Goal: Task Accomplishment & Management: Use online tool/utility

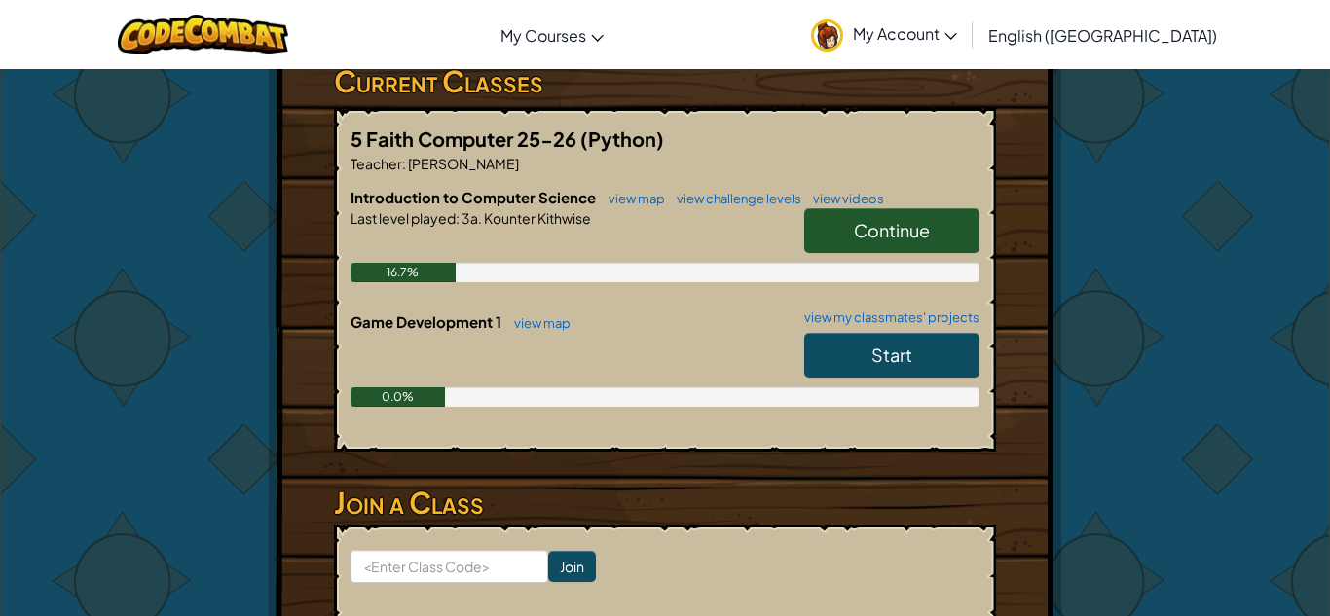
scroll to position [341, 0]
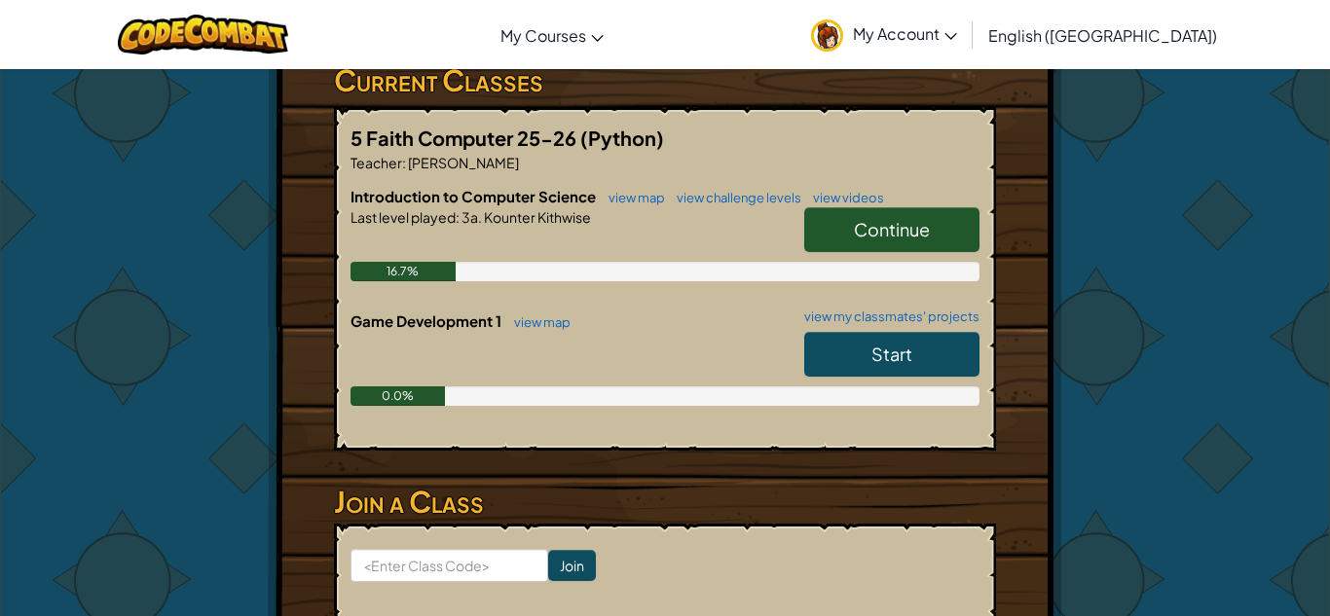
click at [959, 213] on link "Continue" at bounding box center [891, 229] width 175 height 45
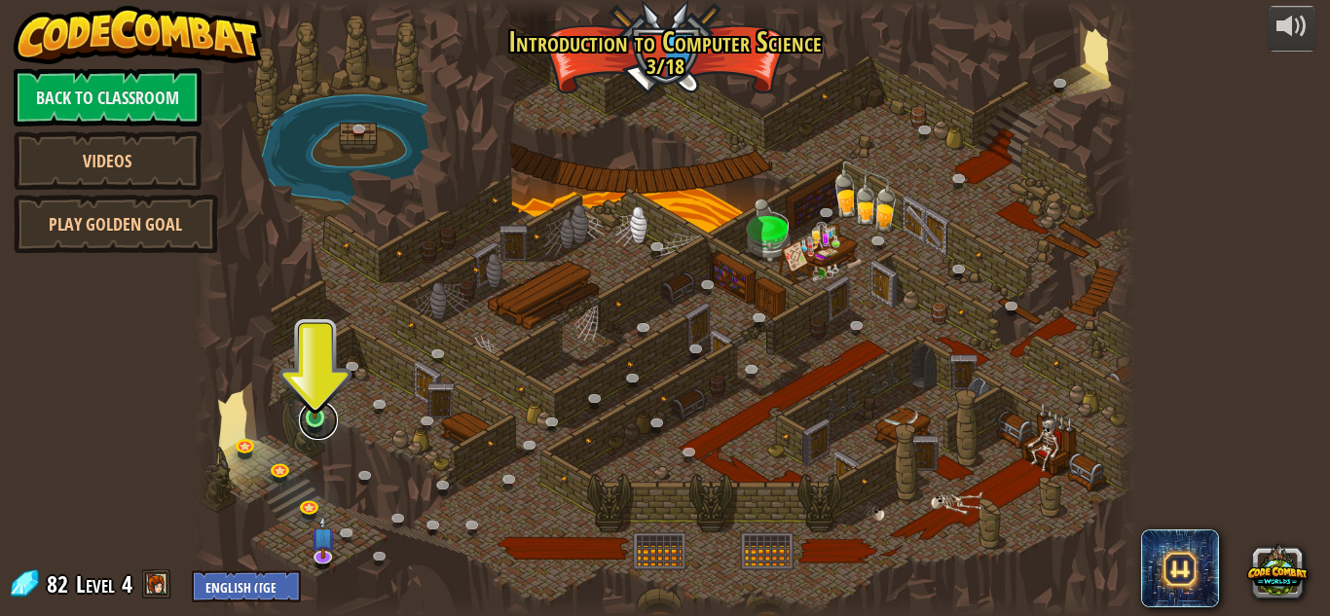
click at [306, 434] on link at bounding box center [318, 420] width 39 height 39
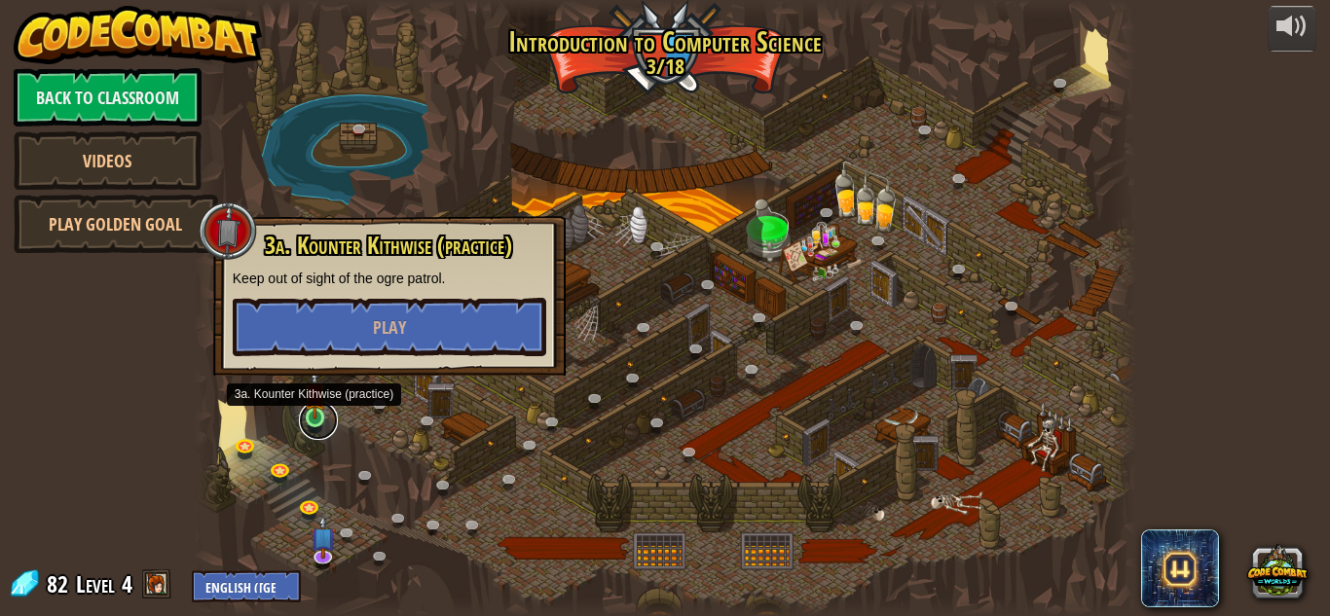
click at [319, 420] on link at bounding box center [318, 420] width 39 height 39
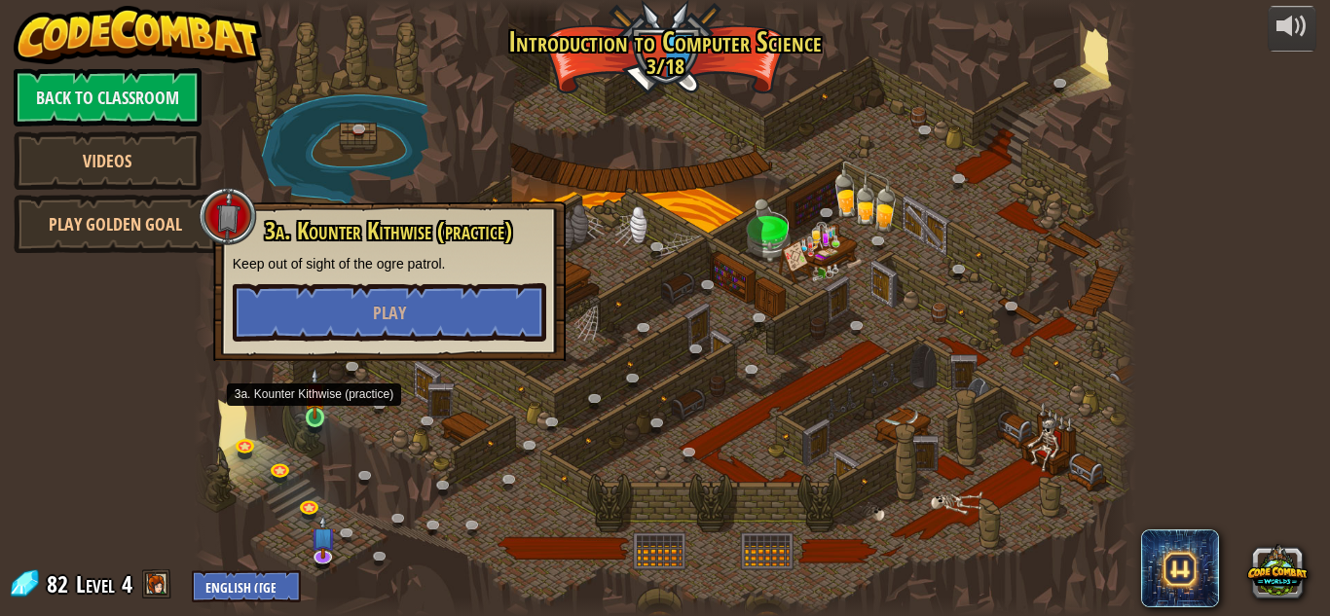
click at [317, 413] on img at bounding box center [315, 393] width 22 height 51
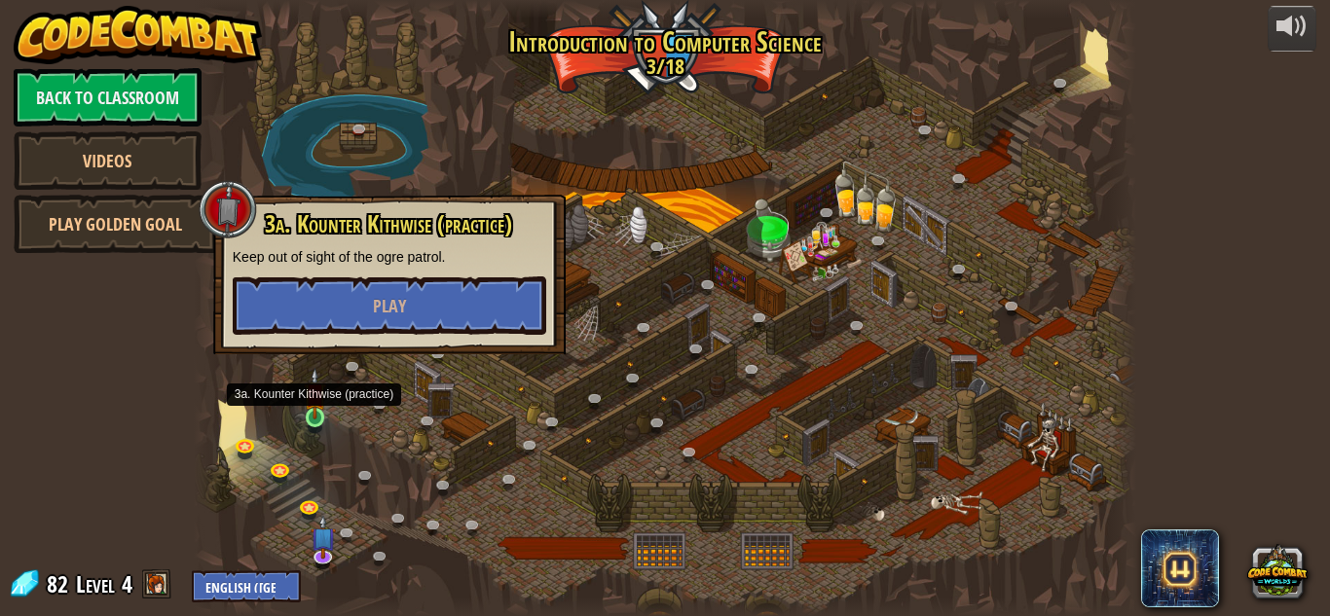
click at [310, 409] on img at bounding box center [315, 393] width 22 height 51
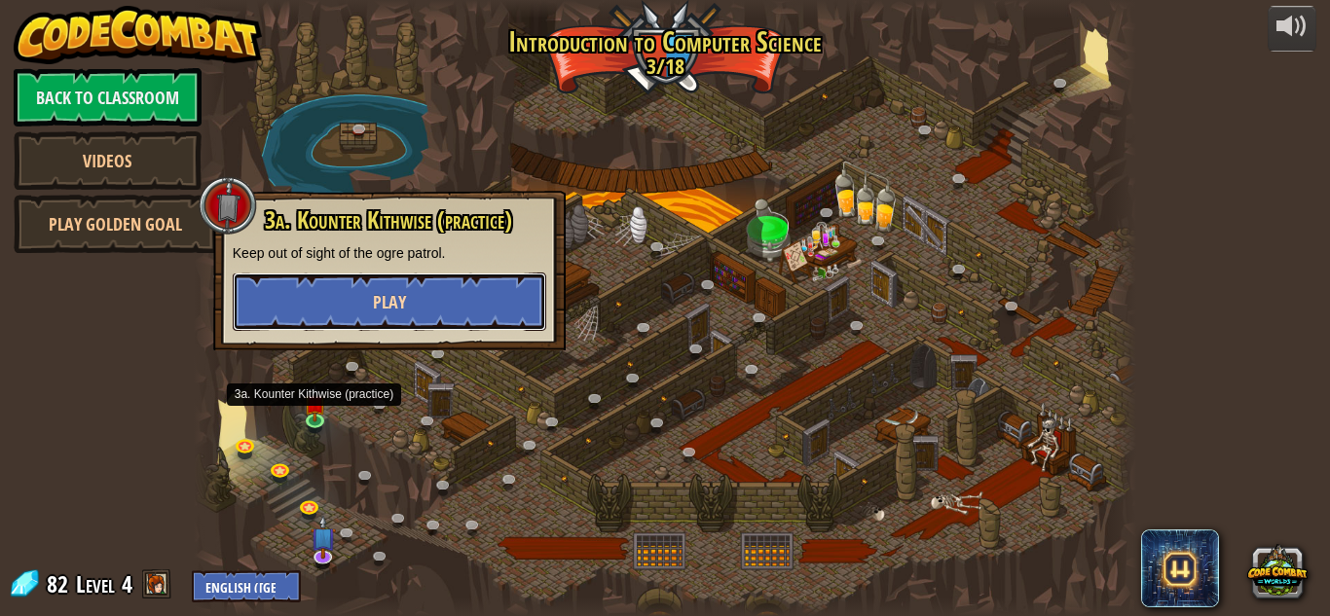
click at [300, 312] on button "Play" at bounding box center [390, 302] width 314 height 58
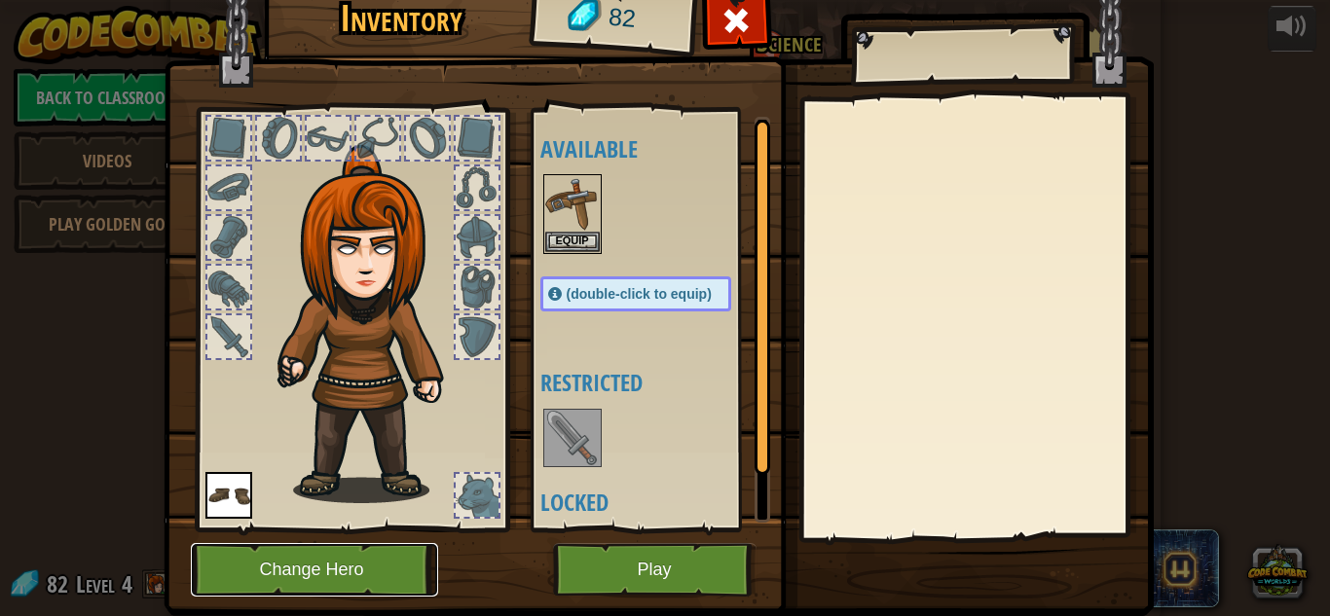
click at [267, 574] on button "Change Hero" at bounding box center [314, 570] width 247 height 54
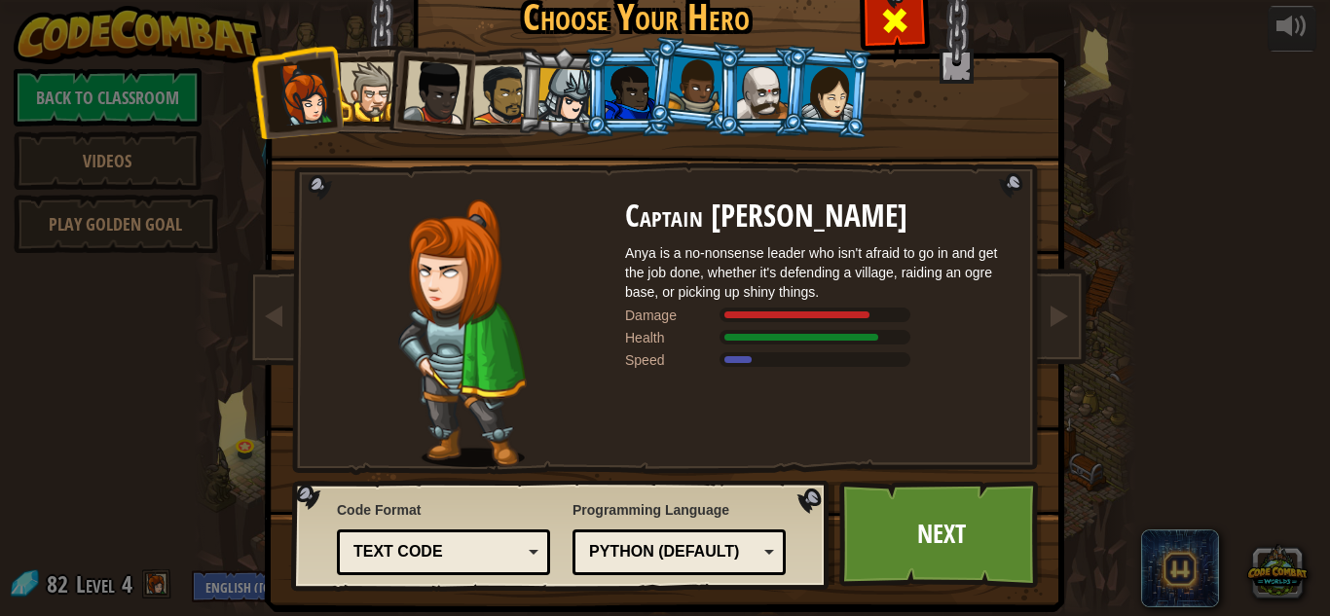
click at [893, 26] on span at bounding box center [894, 20] width 31 height 31
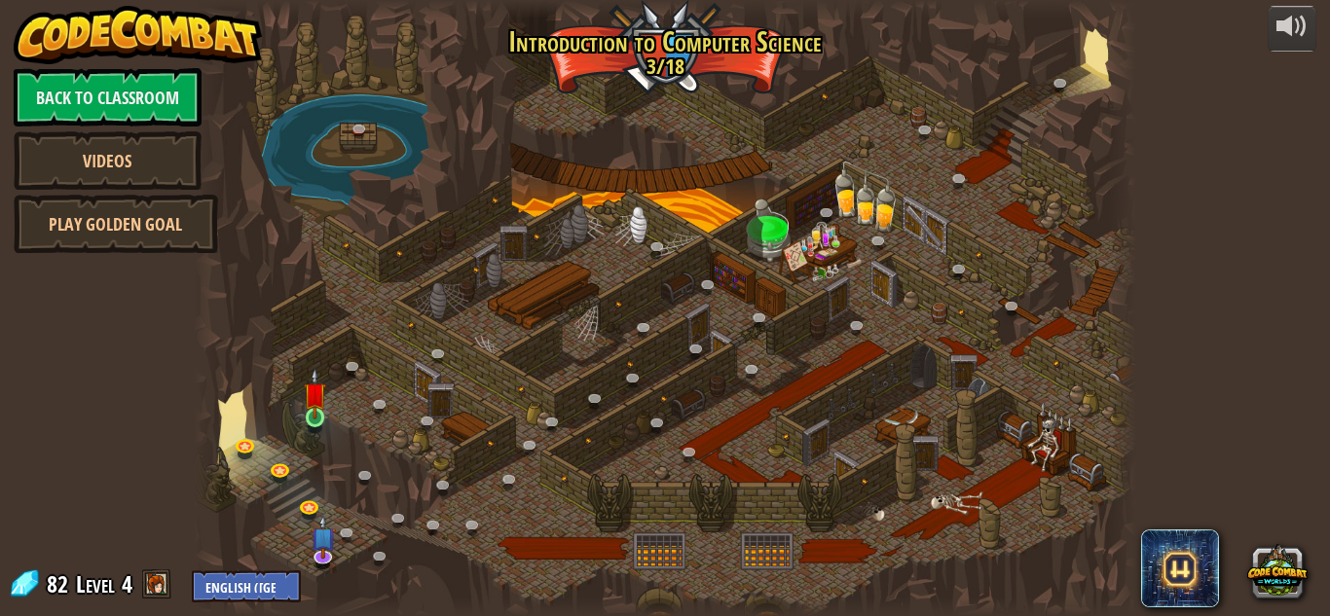
click at [311, 410] on img at bounding box center [315, 393] width 22 height 51
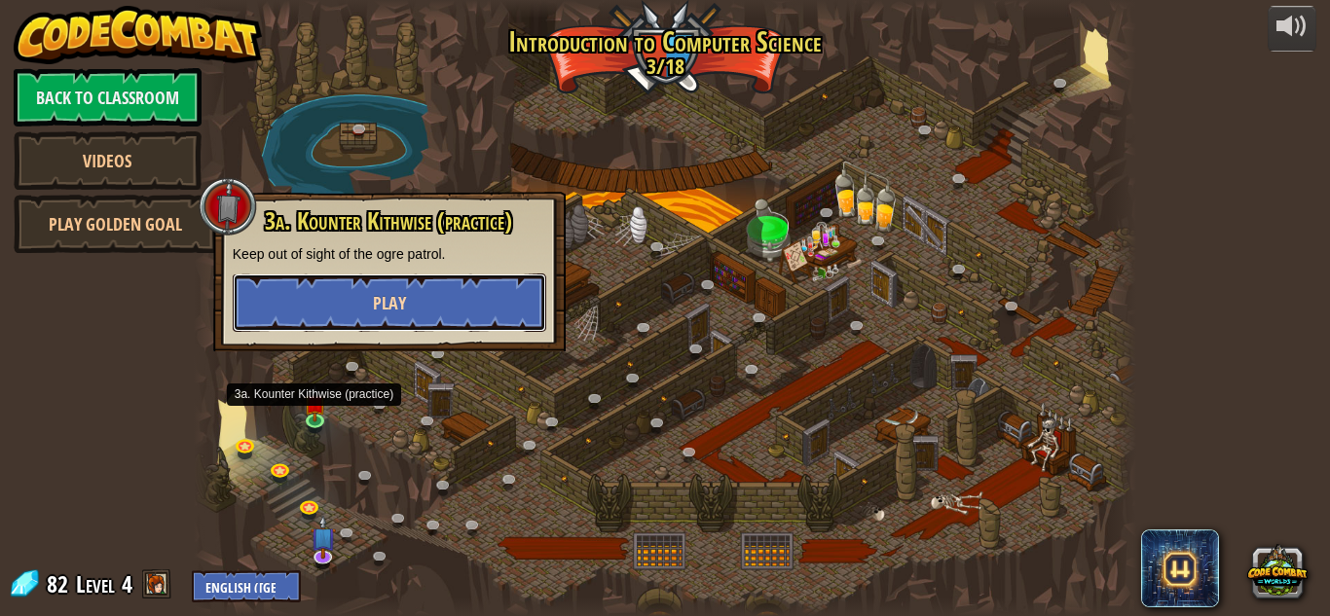
click at [292, 312] on button "Play" at bounding box center [390, 303] width 314 height 58
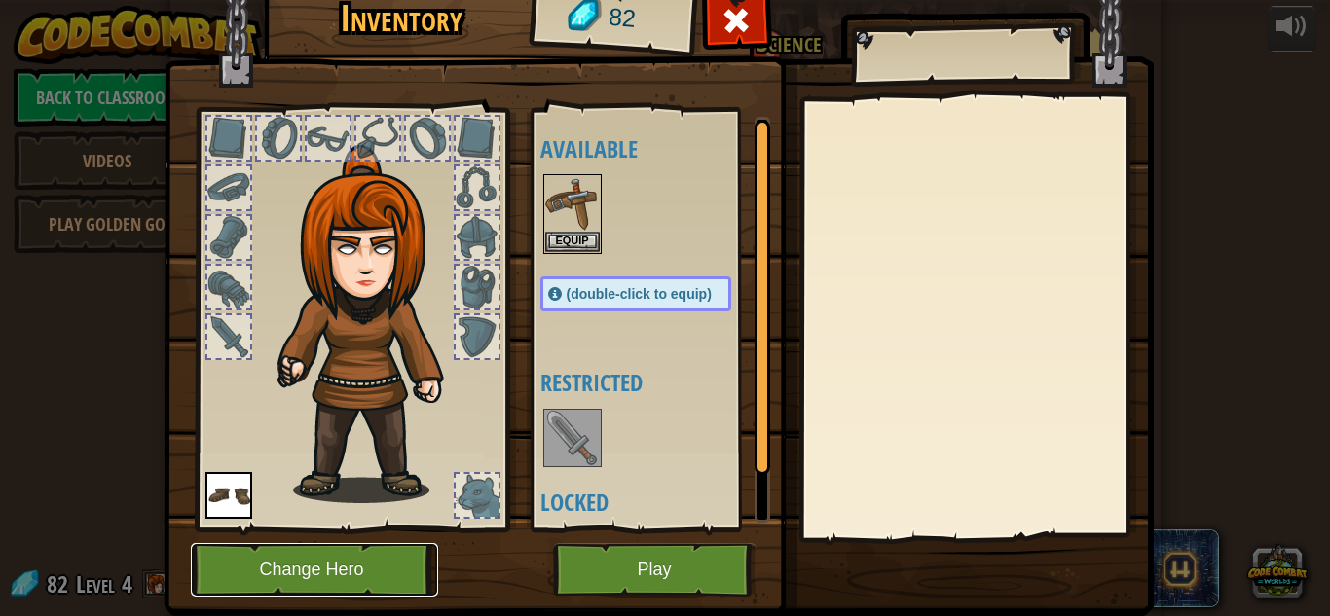
click at [339, 580] on button "Change Hero" at bounding box center [314, 570] width 247 height 54
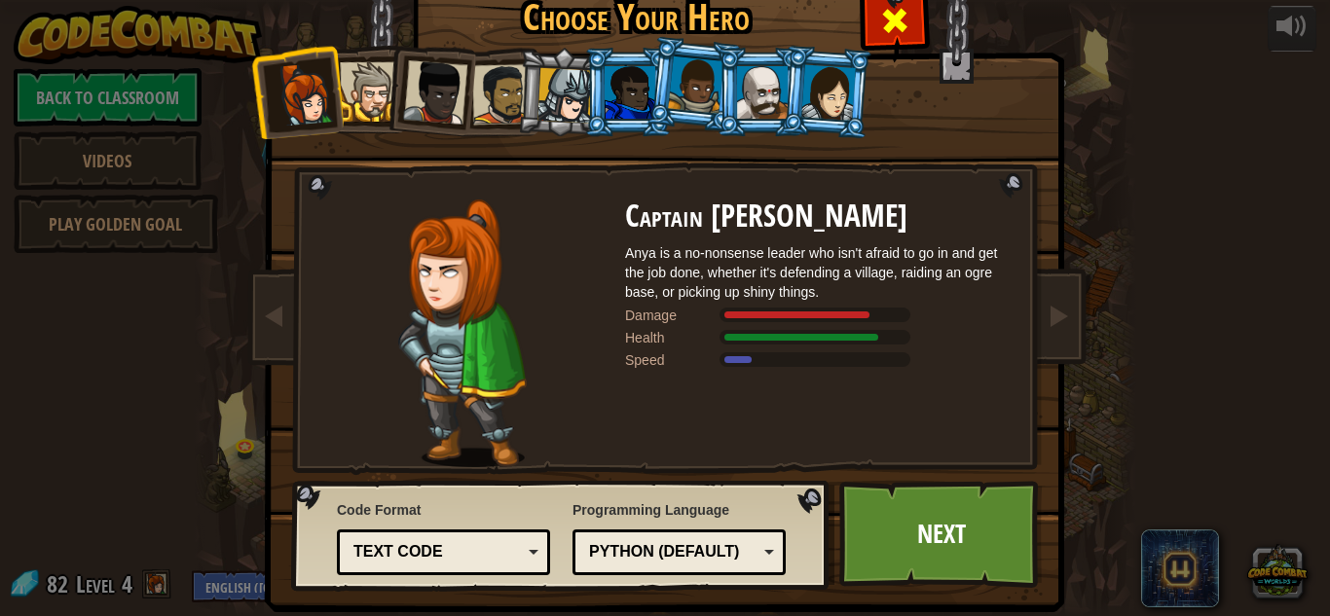
click at [886, 26] on span at bounding box center [894, 20] width 31 height 31
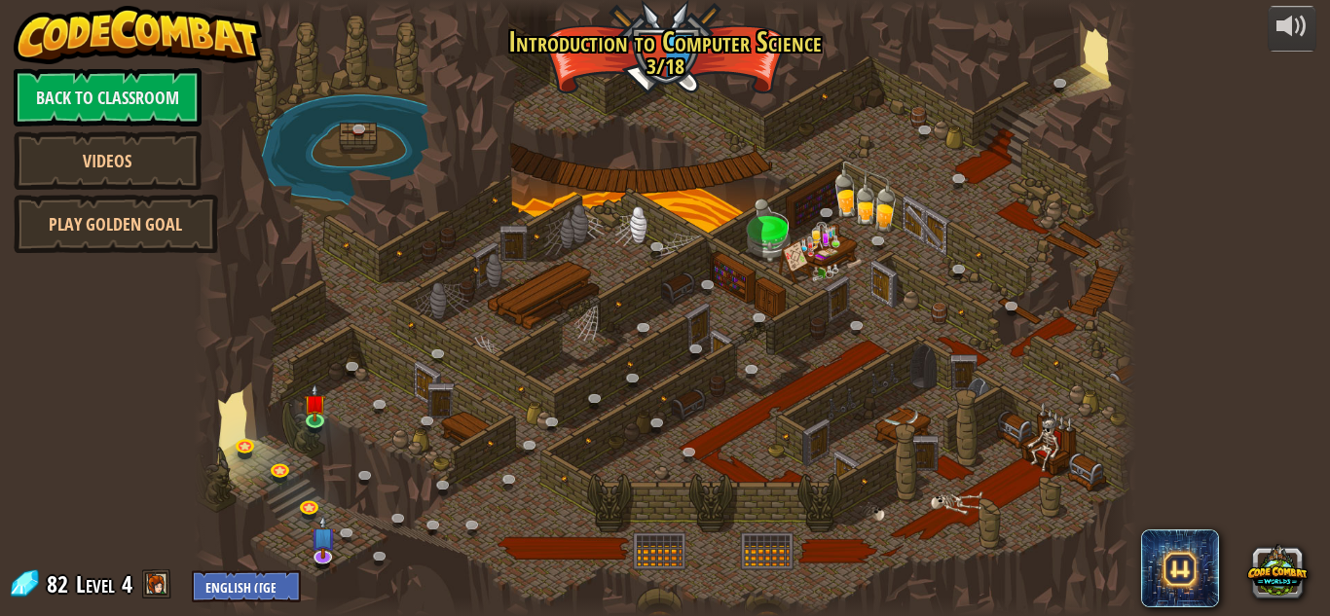
click at [322, 411] on img at bounding box center [315, 404] width 22 height 38
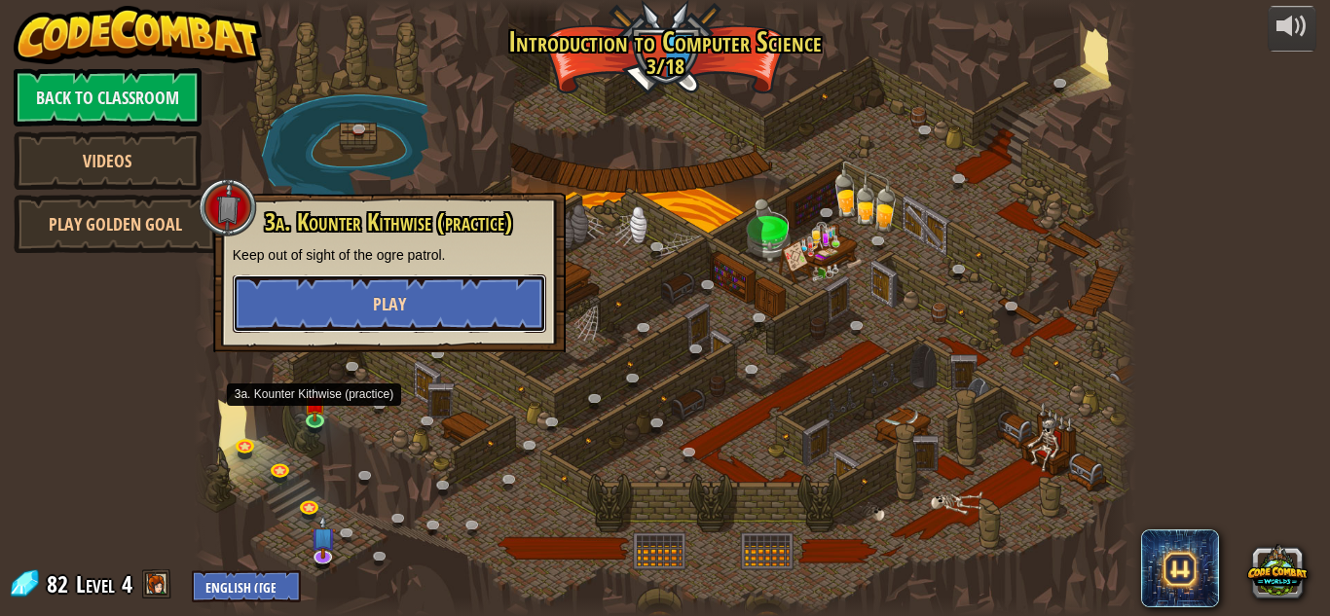
click at [302, 300] on button "Play" at bounding box center [390, 304] width 314 height 58
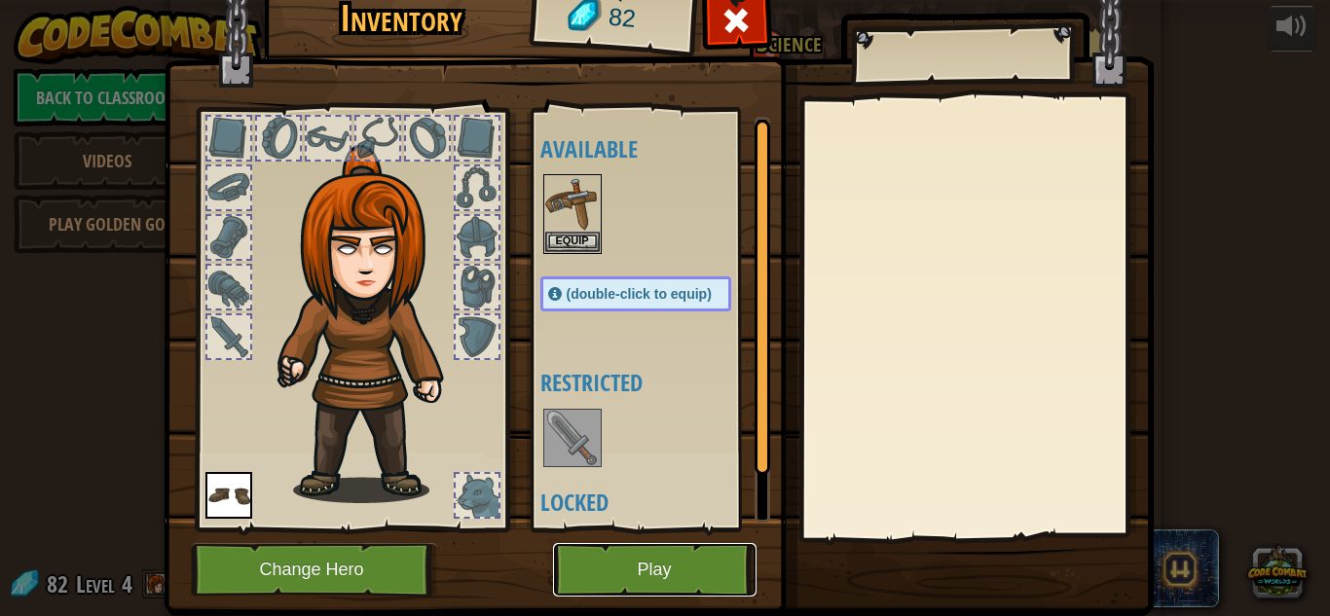
click at [656, 583] on button "Play" at bounding box center [655, 570] width 204 height 54
